Goal: Use online tool/utility: Use online tool/utility

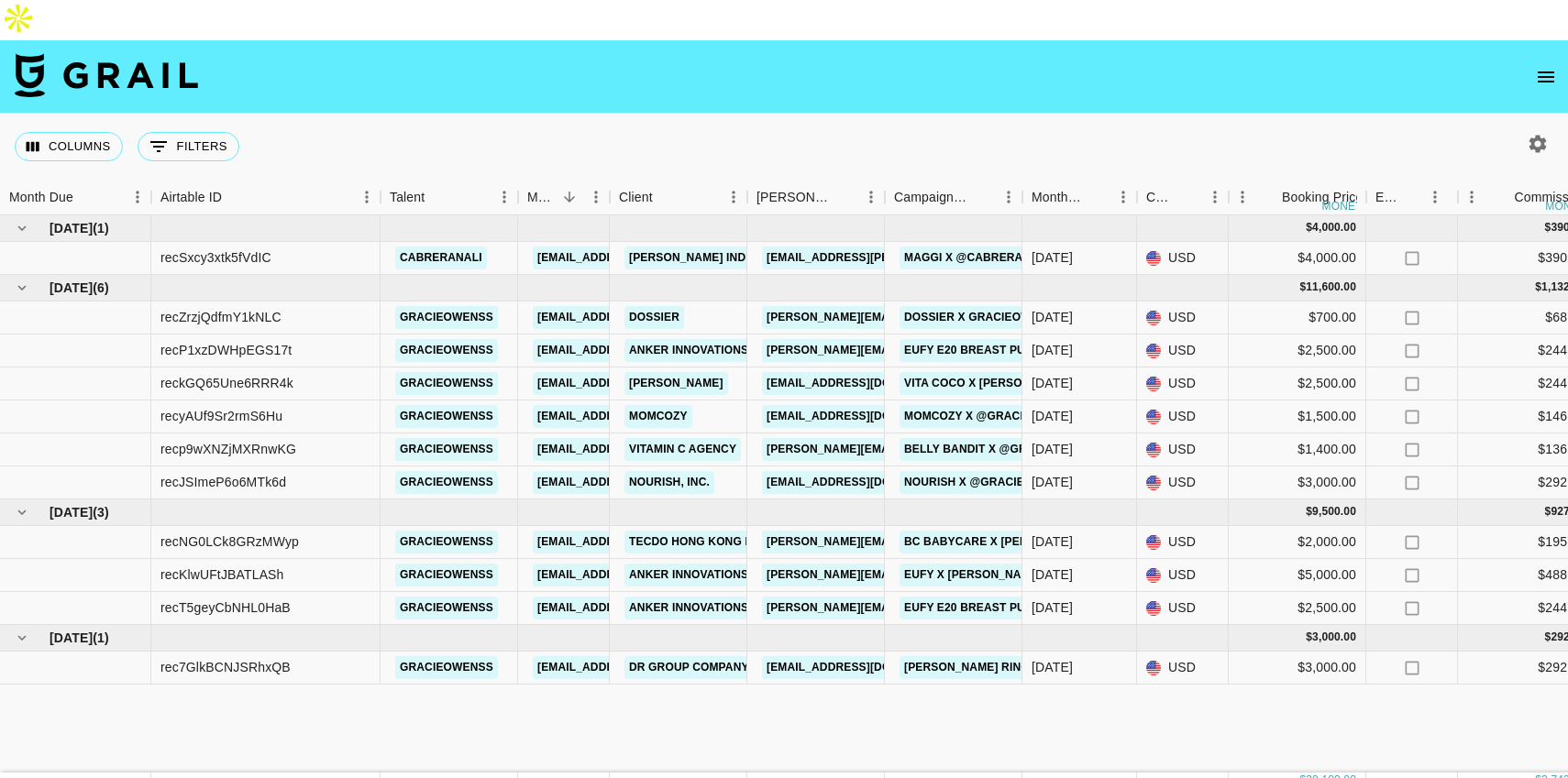
click at [1531, 133] on icon "button" at bounding box center [1537, 143] width 22 height 22
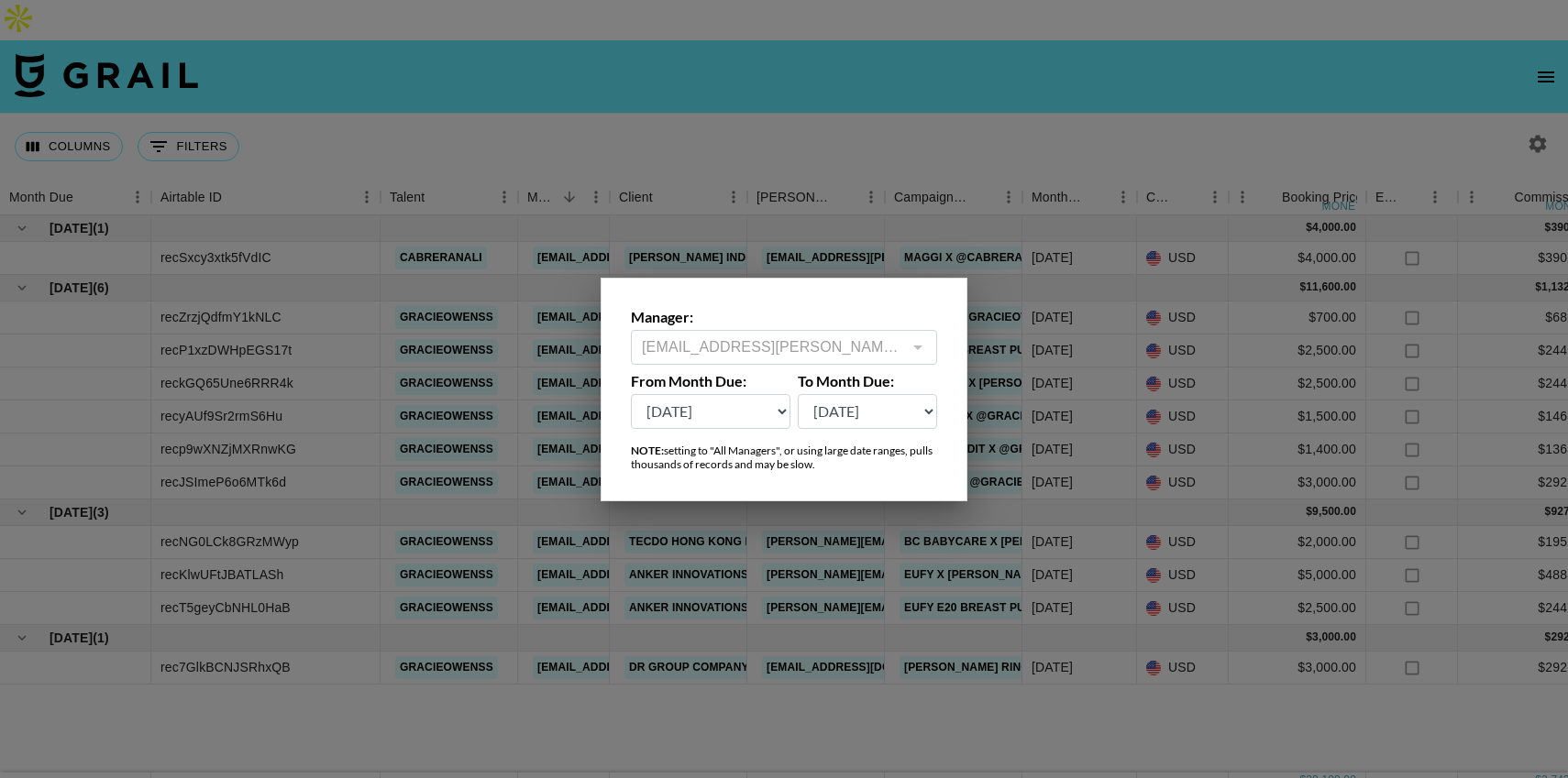
click at [729, 413] on select "[DATE] Sep '[DATE] [DATE] '[DATE] May '[DATE] Mar '[DATE] Jan '[DATE] Nov '[DAT…" at bounding box center [710, 411] width 160 height 35
select select "[DATE]"
click at [631, 394] on select "[DATE] Sep '[DATE] [DATE] '[DATE] May '[DATE] Mar '[DATE] Jan '[DATE] Nov '[DAT…" at bounding box center [710, 411] width 160 height 35
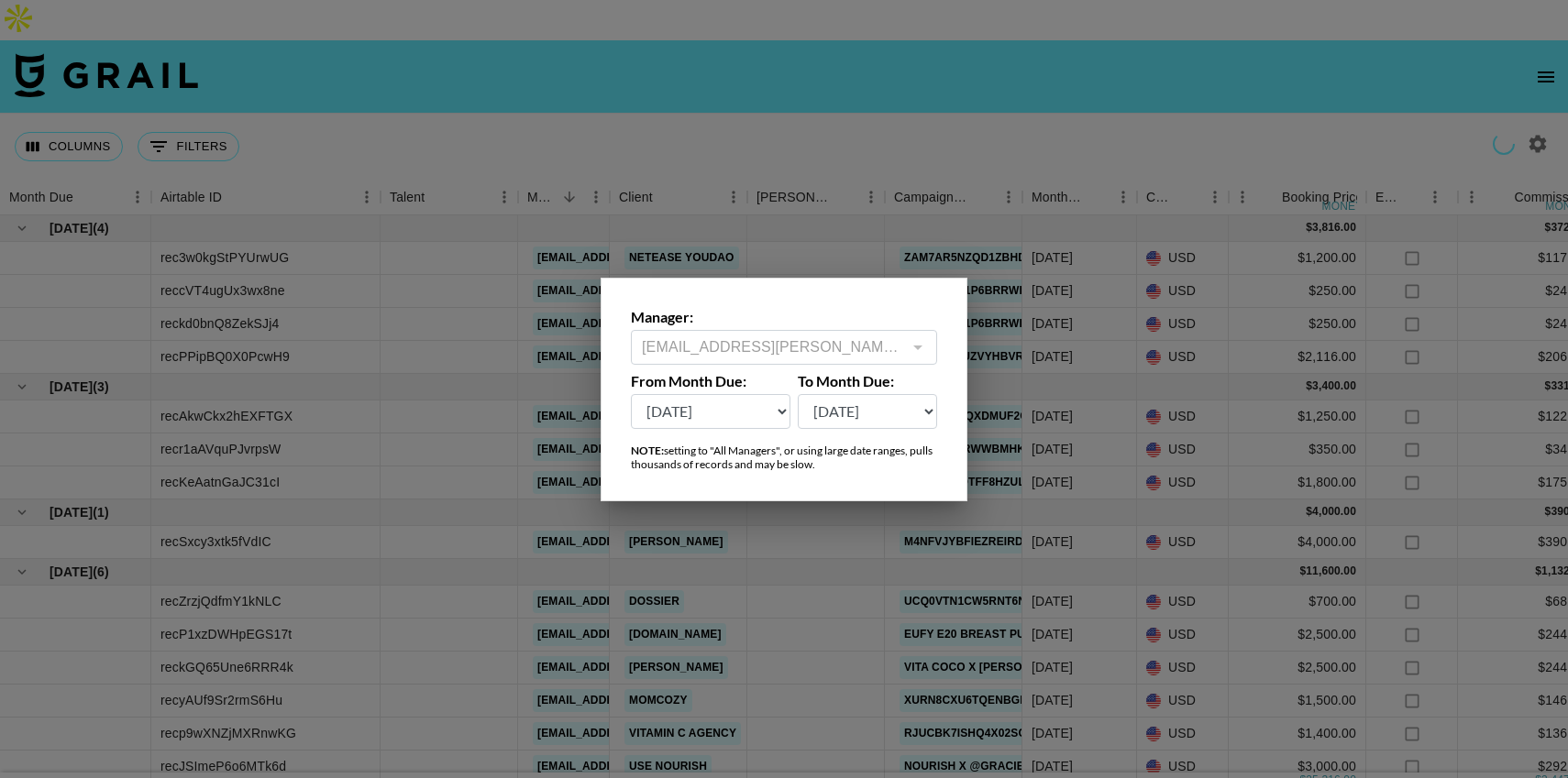
click at [1029, 92] on div at bounding box center [784, 389] width 1568 height 778
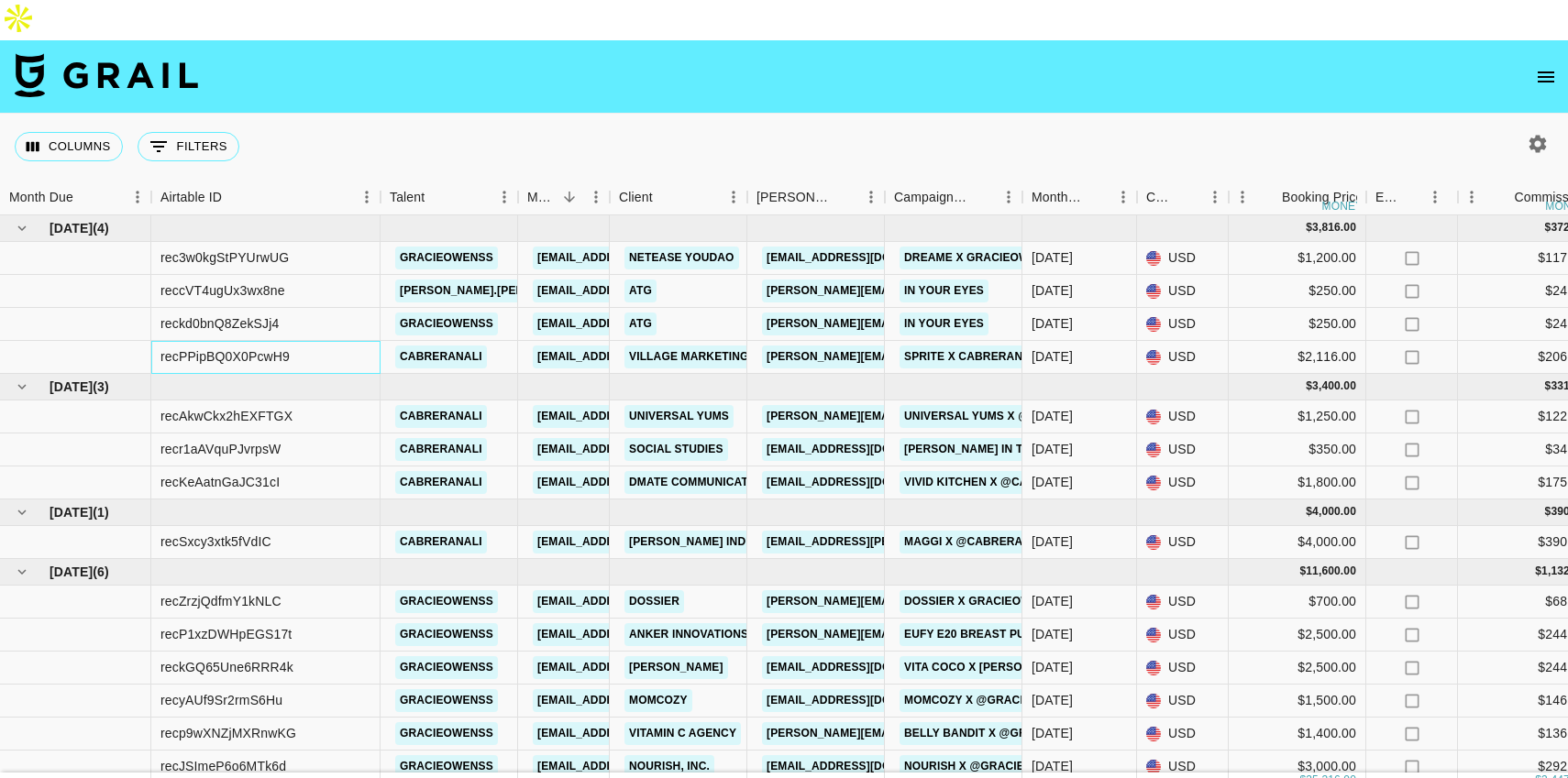
click at [357, 341] on div "recPPipBQ0X0PcwH9" at bounding box center [265, 357] width 229 height 33
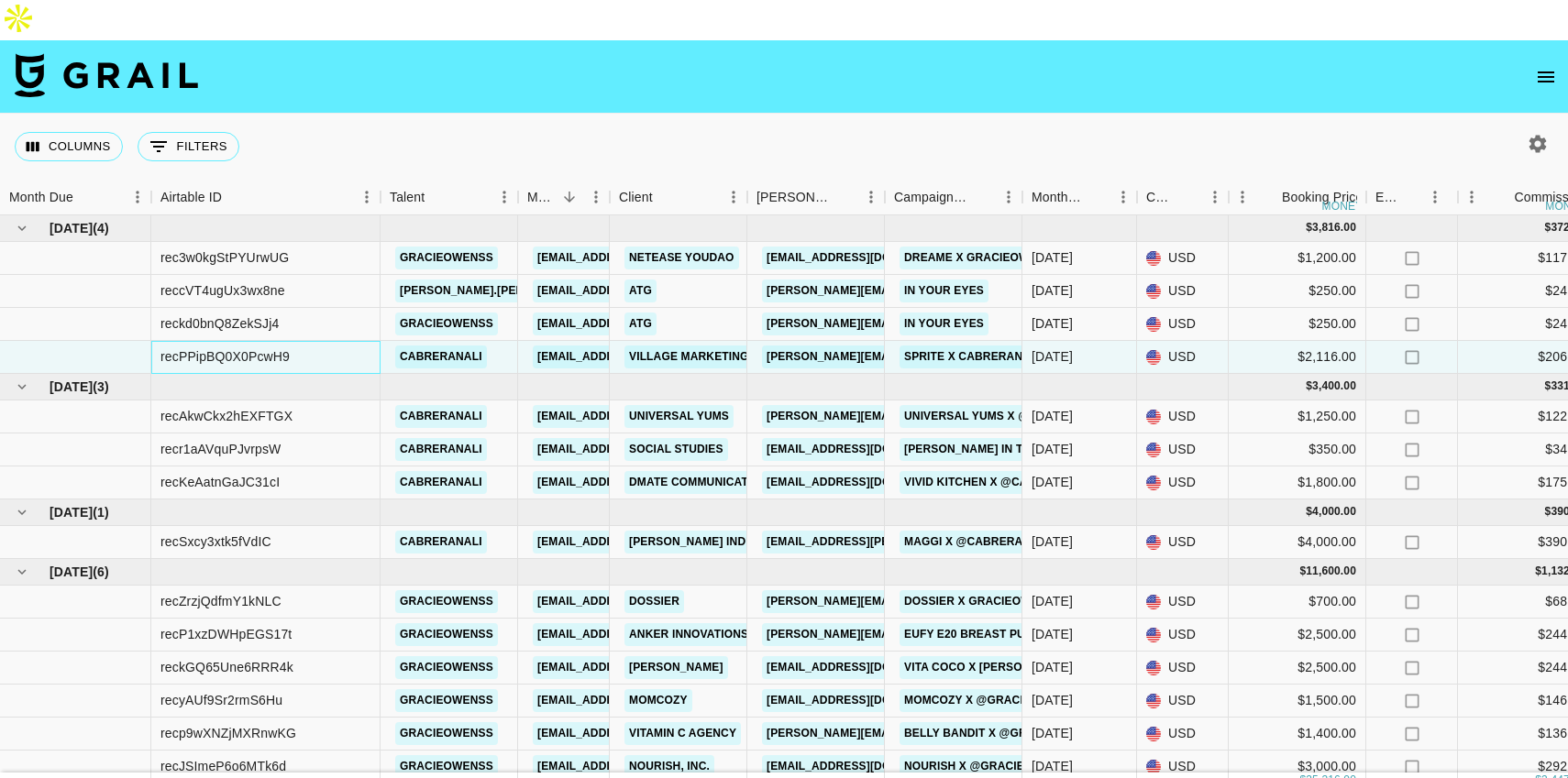
click at [235, 347] on div "recPPipBQ0X0PcwH9" at bounding box center [226, 356] width 130 height 18
copy div "recPPipBQ0X0PcwH9"
